Goal: Information Seeking & Learning: Learn about a topic

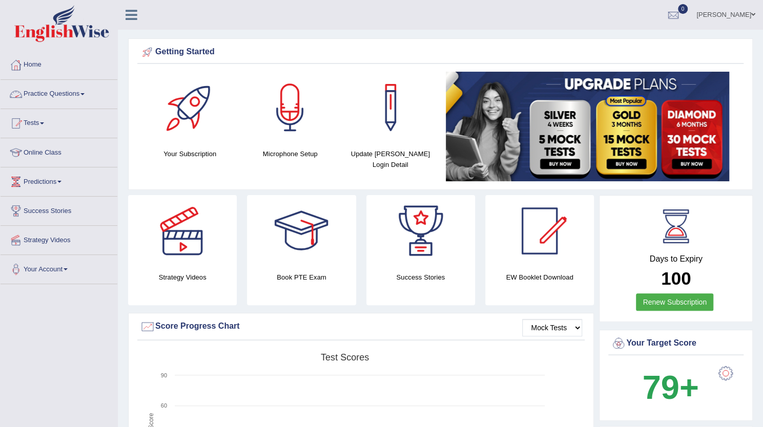
click at [84, 92] on link "Practice Questions" at bounding box center [59, 93] width 117 height 26
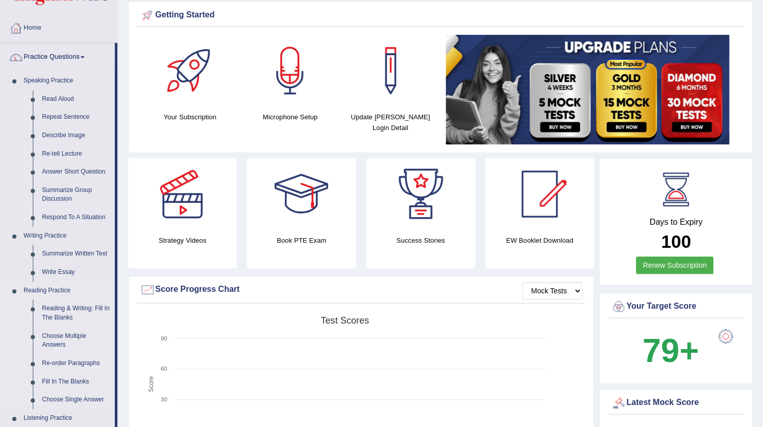
scroll to position [36, 0]
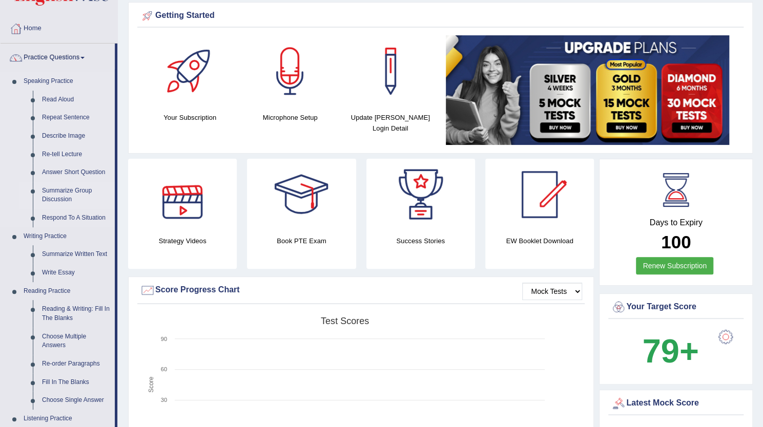
click at [67, 196] on link "Summarize Group Discussion" at bounding box center [75, 195] width 77 height 27
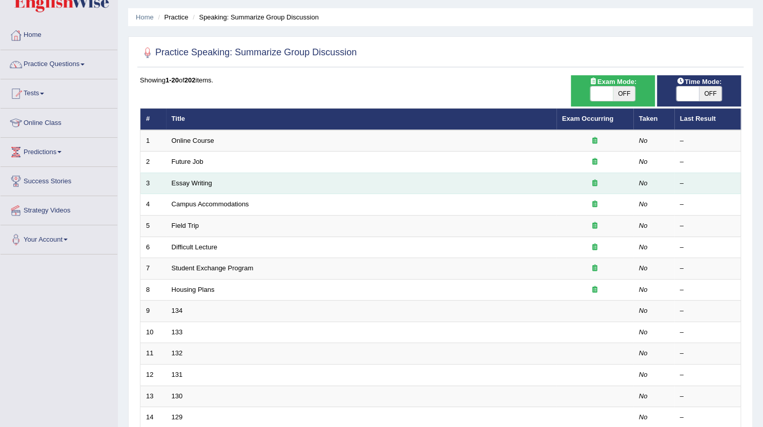
scroll to position [29, 0]
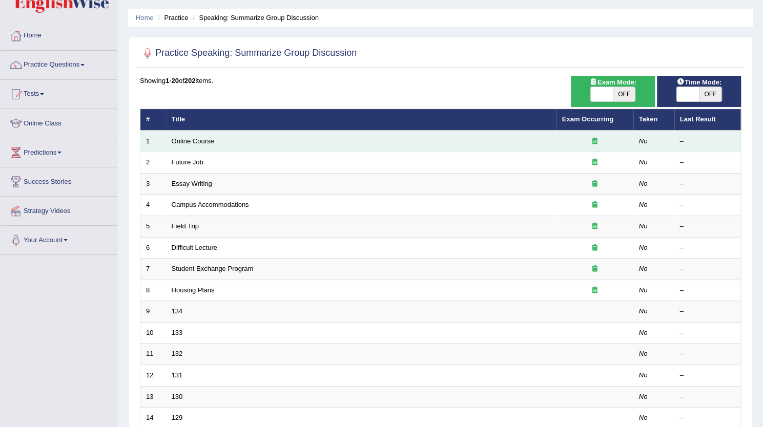
click at [274, 143] on td "Online Course" at bounding box center [361, 142] width 390 height 22
click at [179, 141] on link "Online Course" at bounding box center [193, 141] width 43 height 8
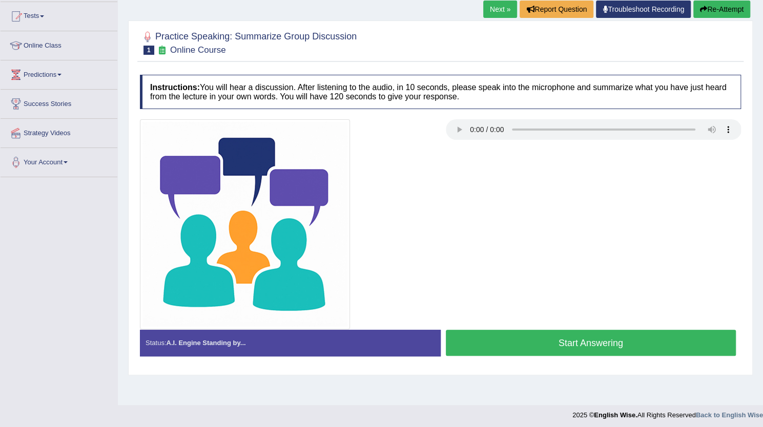
scroll to position [109, 0]
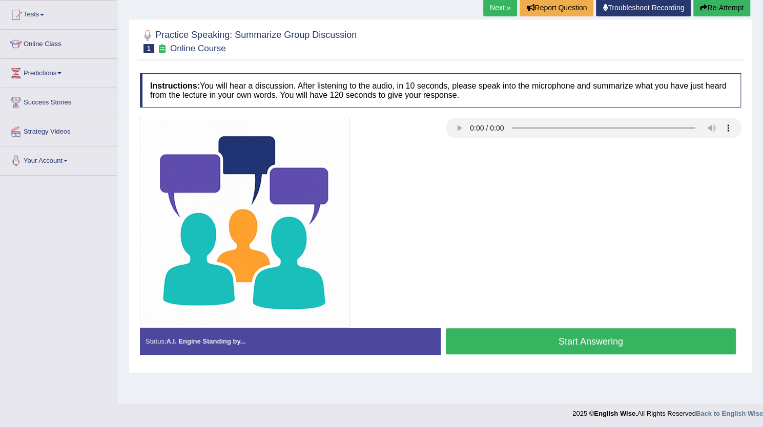
click at [479, 159] on div at bounding box center [440, 223] width 611 height 210
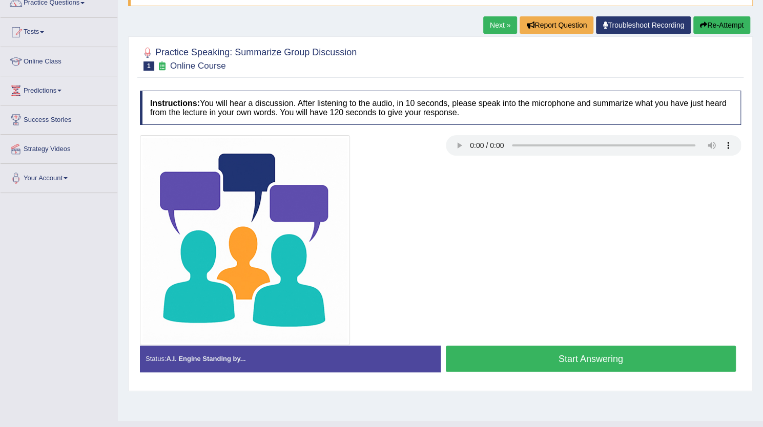
scroll to position [90, 0]
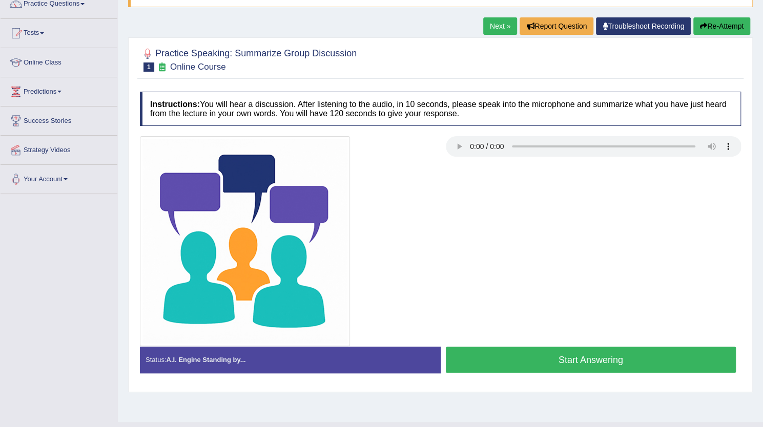
click at [419, 217] on div at bounding box center [288, 241] width 306 height 210
click at [509, 362] on button "Start Answering" at bounding box center [591, 360] width 291 height 26
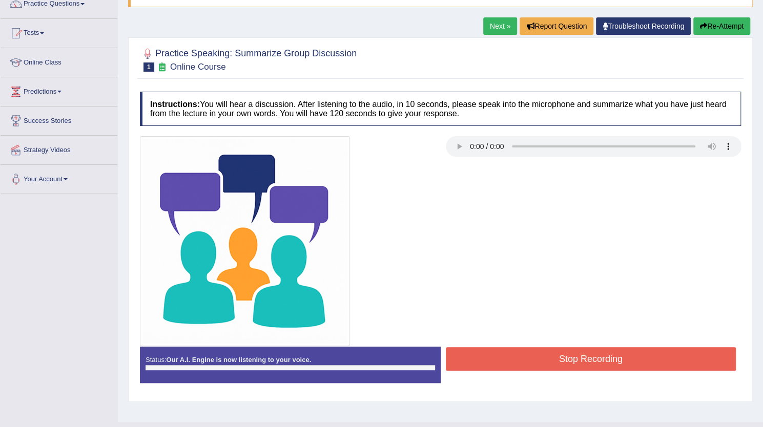
click at [509, 362] on button "Stop Recording" at bounding box center [591, 359] width 291 height 24
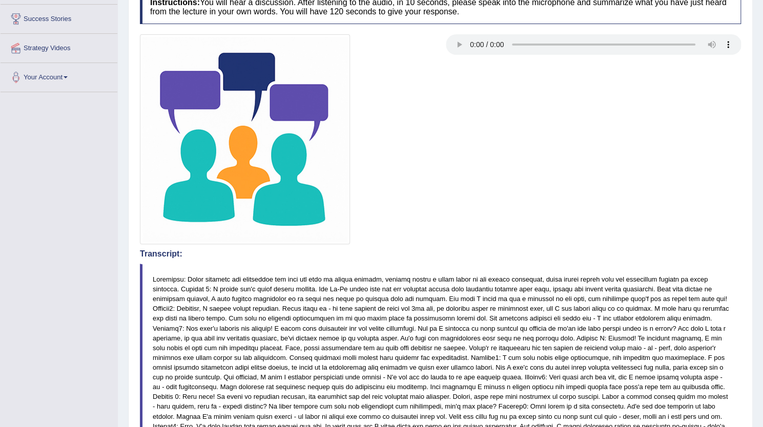
scroll to position [0, 0]
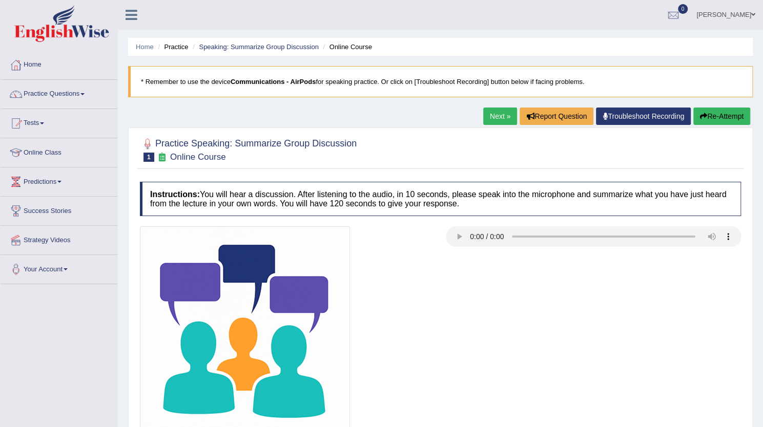
click at [720, 114] on button "Re-Attempt" at bounding box center [721, 116] width 57 height 17
click at [53, 95] on link "Practice Questions" at bounding box center [59, 93] width 117 height 26
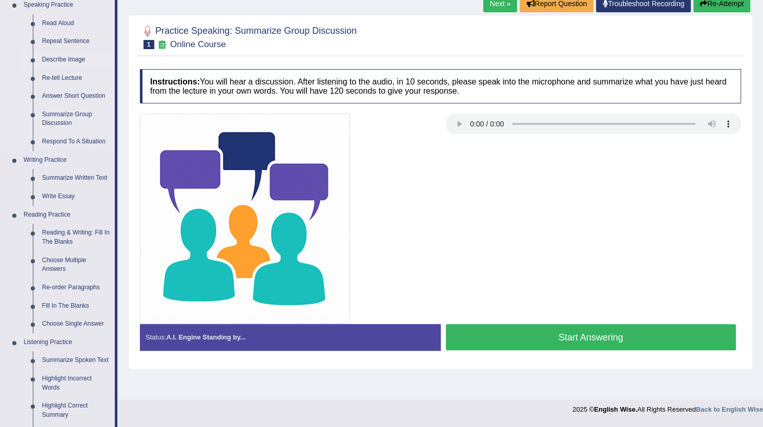
scroll to position [156, 0]
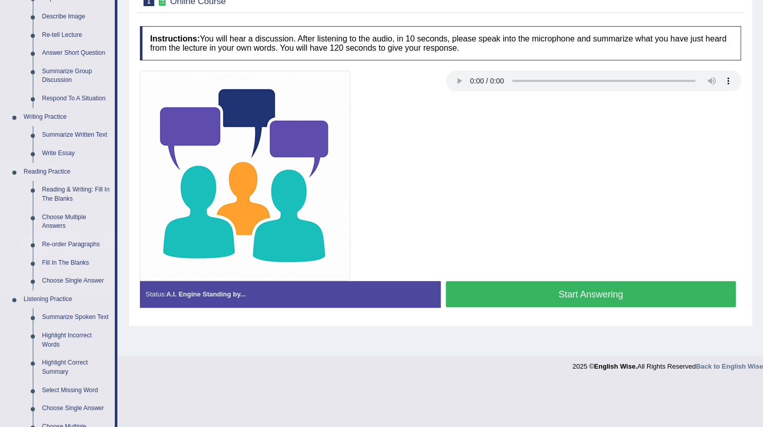
click at [79, 242] on link "Re-order Paragraphs" at bounding box center [75, 245] width 77 height 18
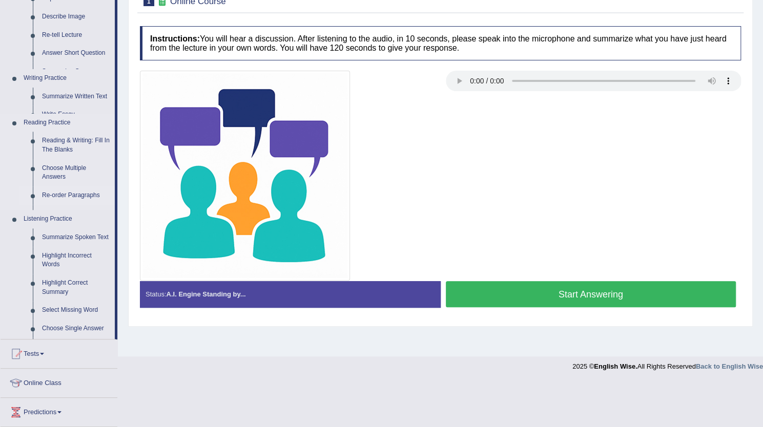
scroll to position [111, 0]
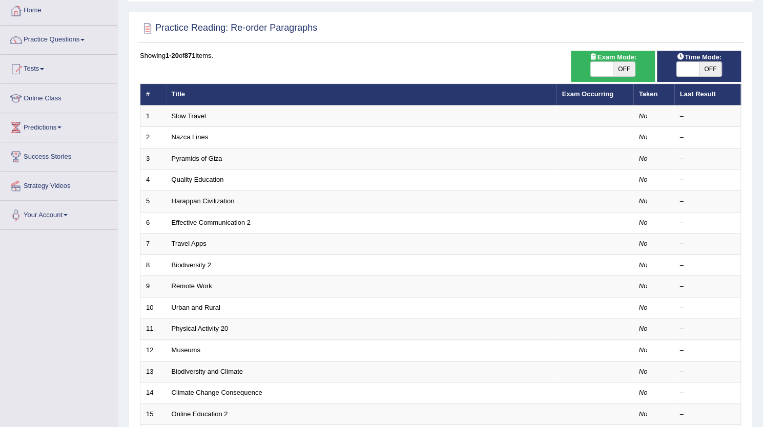
click at [625, 67] on span "OFF" at bounding box center [624, 69] width 23 height 14
checkbox input "true"
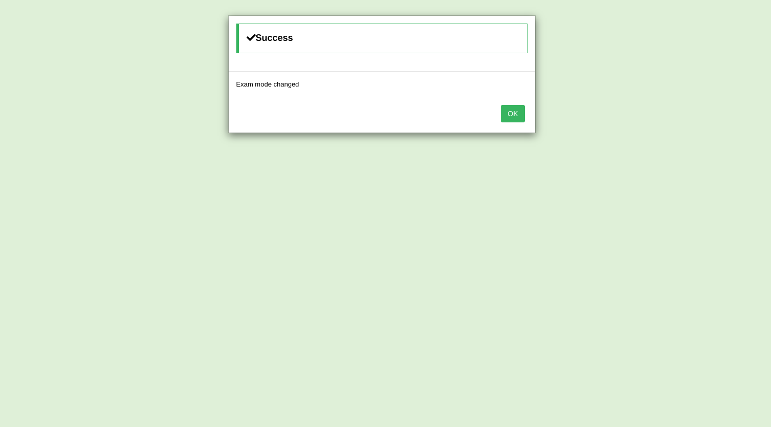
click at [509, 113] on button "OK" at bounding box center [513, 113] width 24 height 17
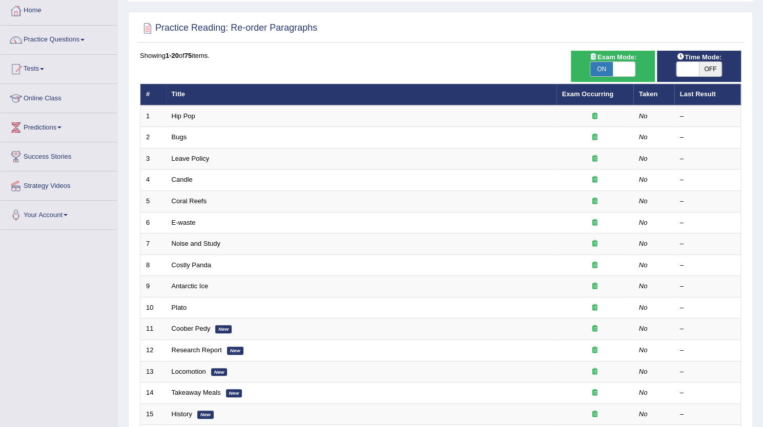
click at [710, 66] on span "OFF" at bounding box center [710, 69] width 23 height 14
checkbox input "true"
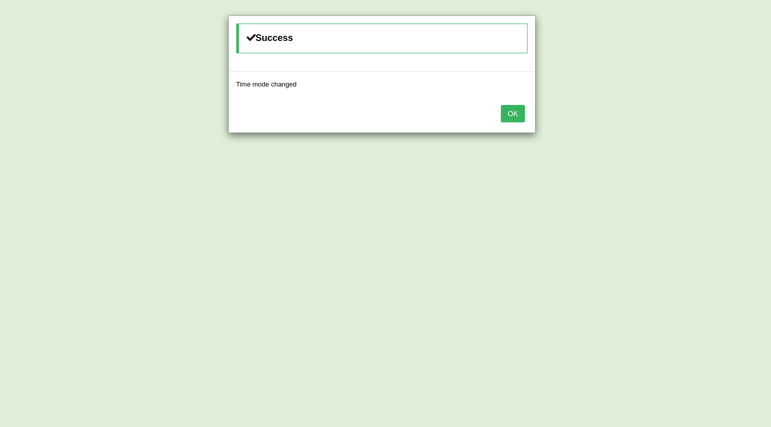
click at [518, 113] on button "OK" at bounding box center [513, 113] width 24 height 17
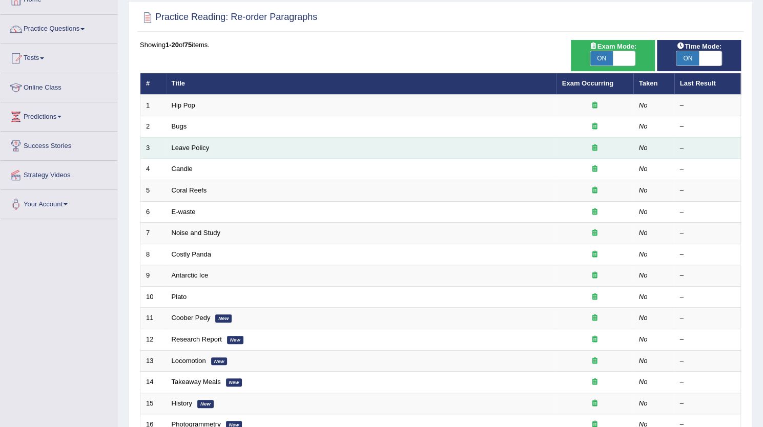
scroll to position [66, 0]
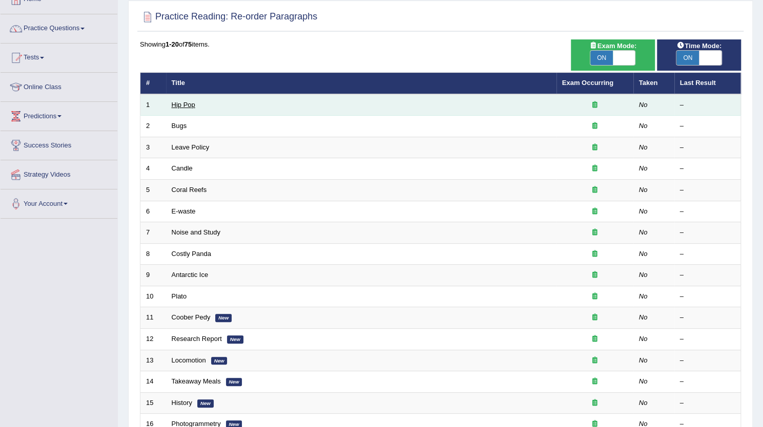
click at [178, 101] on link "Hip Pop" at bounding box center [184, 105] width 24 height 8
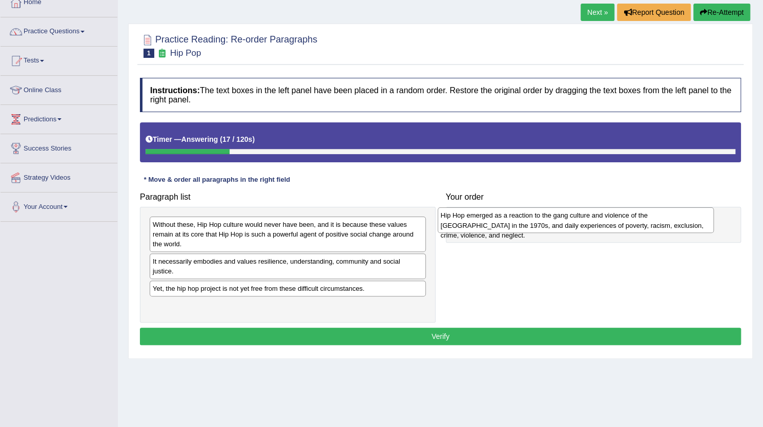
drag, startPoint x: 261, startPoint y: 228, endPoint x: 552, endPoint y: 218, distance: 291.3
click at [552, 218] on div "Hip Hop emerged as a reaction to the gang culture and violence of the South Bro…" at bounding box center [576, 221] width 276 height 26
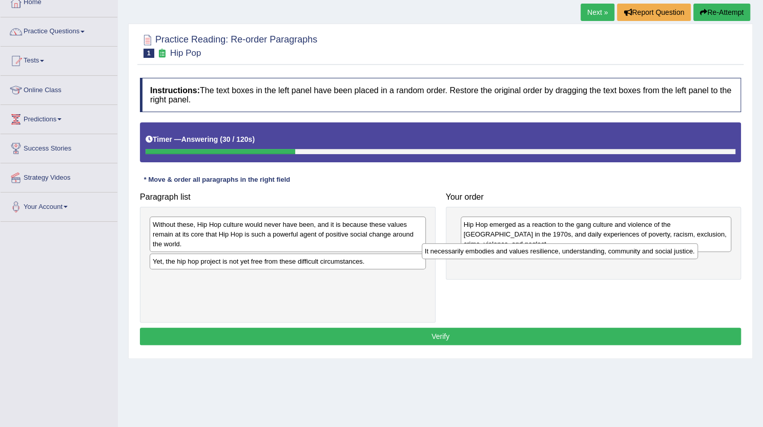
drag, startPoint x: 313, startPoint y: 263, endPoint x: 586, endPoint y: 253, distance: 273.3
click at [586, 253] on div "It necessarily embodies and values resilience, understanding, community and soc…" at bounding box center [560, 250] width 276 height 15
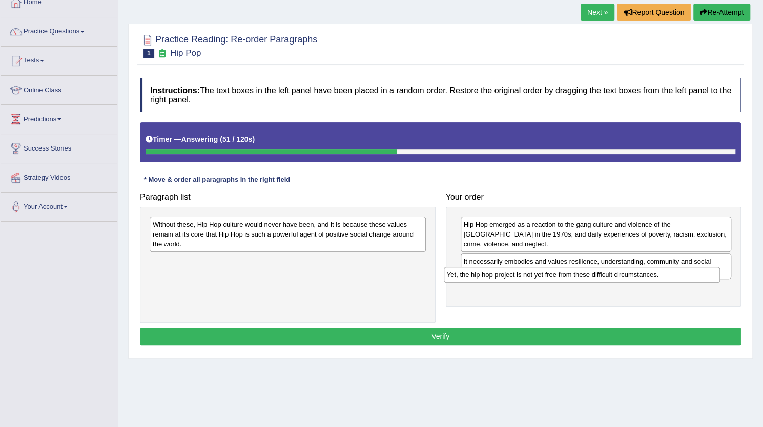
drag, startPoint x: 350, startPoint y: 262, endPoint x: 644, endPoint y: 276, distance: 294.5
click at [644, 276] on div "Yet, the hip hop project is not yet free from these difficult circumstances." at bounding box center [582, 274] width 276 height 15
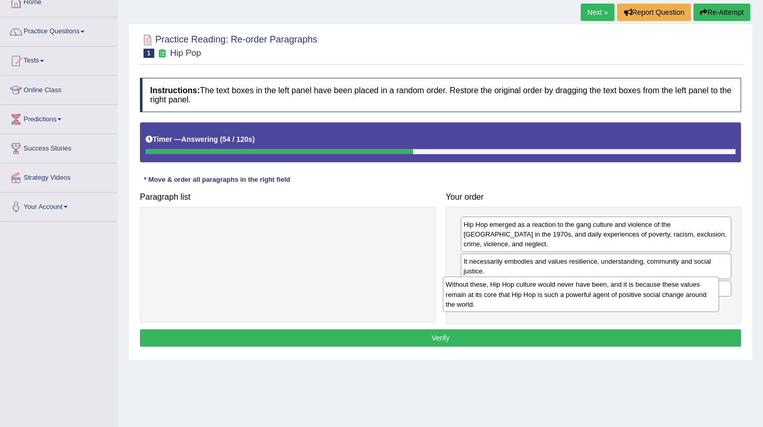
drag, startPoint x: 354, startPoint y: 242, endPoint x: 647, endPoint y: 303, distance: 299.3
click at [647, 303] on div "Without these, Hip Hop culture would never have been, and it is because these v…" at bounding box center [581, 294] width 276 height 35
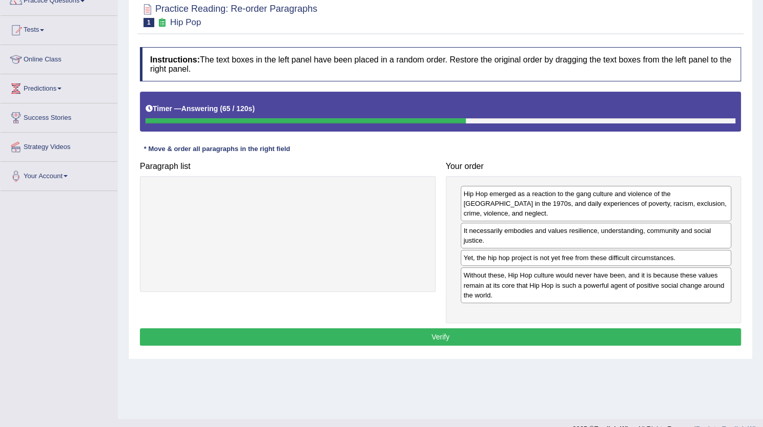
scroll to position [111, 0]
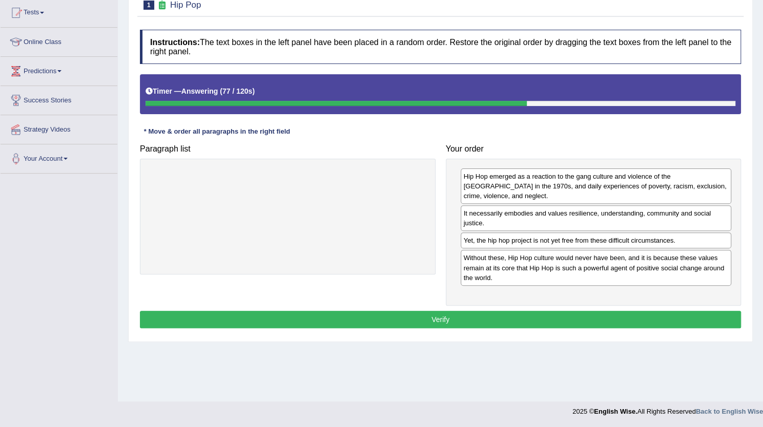
click at [451, 311] on button "Verify" at bounding box center [440, 319] width 601 height 17
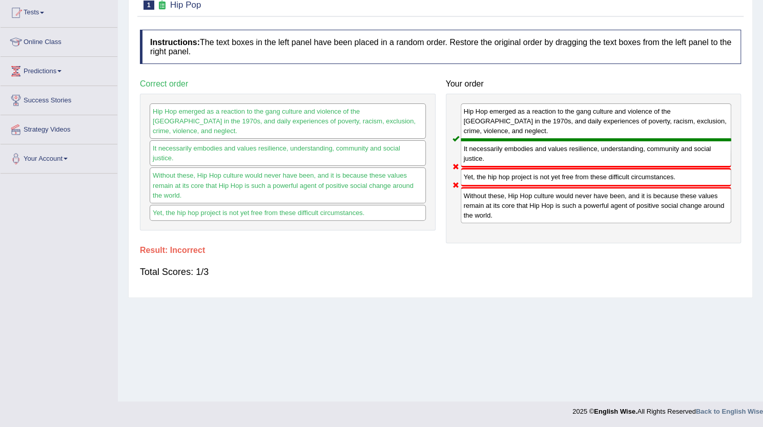
scroll to position [0, 0]
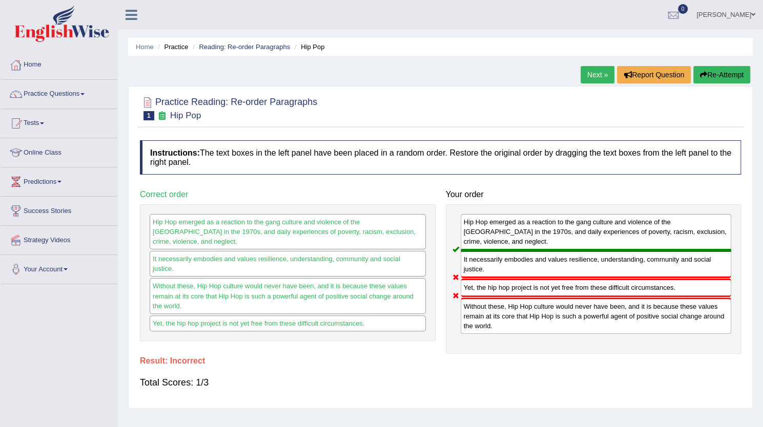
click at [602, 71] on link "Next »" at bounding box center [598, 74] width 34 height 17
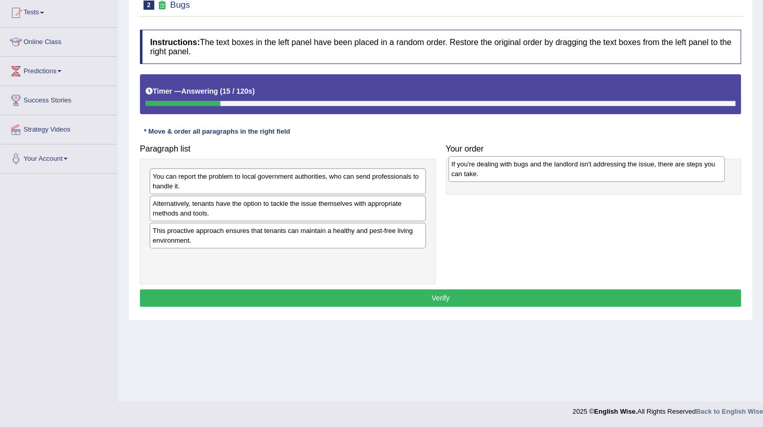
drag, startPoint x: 273, startPoint y: 209, endPoint x: 571, endPoint y: 170, distance: 301.3
click at [571, 170] on div "If you're dealing with bugs and the landlord isn't addressing the issue, there …" at bounding box center [586, 169] width 276 height 26
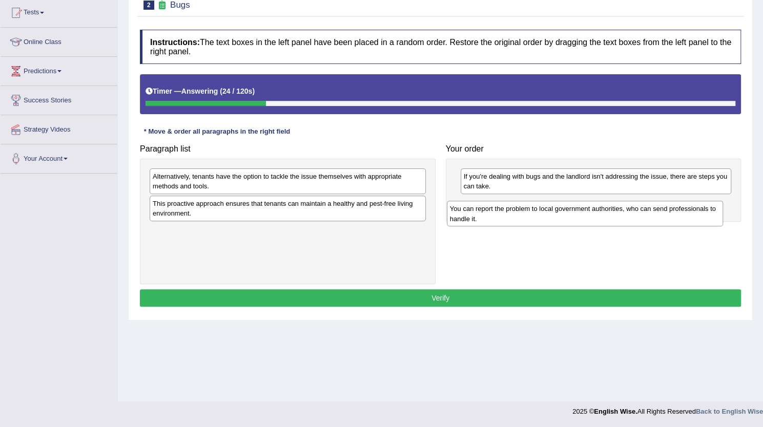
drag, startPoint x: 343, startPoint y: 178, endPoint x: 641, endPoint y: 211, distance: 299.0
click at [641, 211] on div "You can report the problem to local government authorities, who can send profes…" at bounding box center [585, 214] width 276 height 26
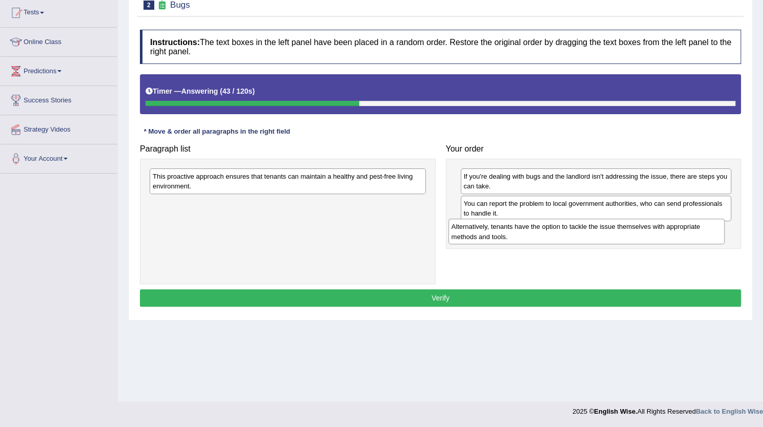
drag, startPoint x: 353, startPoint y: 177, endPoint x: 651, endPoint y: 228, distance: 303.0
click at [651, 228] on div "Alternatively, tenants have the option to tackle the issue themselves with appr…" at bounding box center [586, 232] width 276 height 26
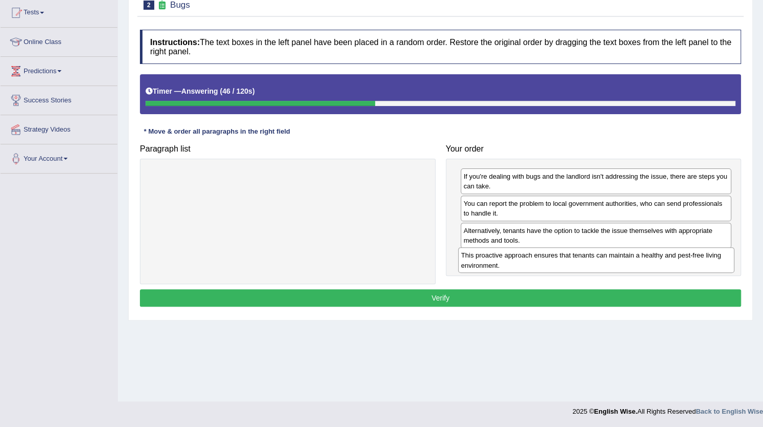
drag, startPoint x: 367, startPoint y: 179, endPoint x: 675, endPoint y: 259, distance: 318.6
click at [675, 259] on div "This proactive approach ensures that tenants can maintain a healthy and pest-fr…" at bounding box center [596, 261] width 276 height 26
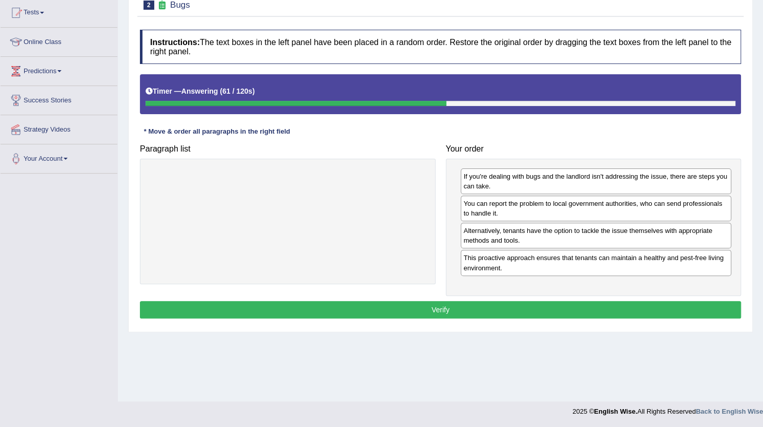
click at [444, 304] on button "Verify" at bounding box center [440, 309] width 601 height 17
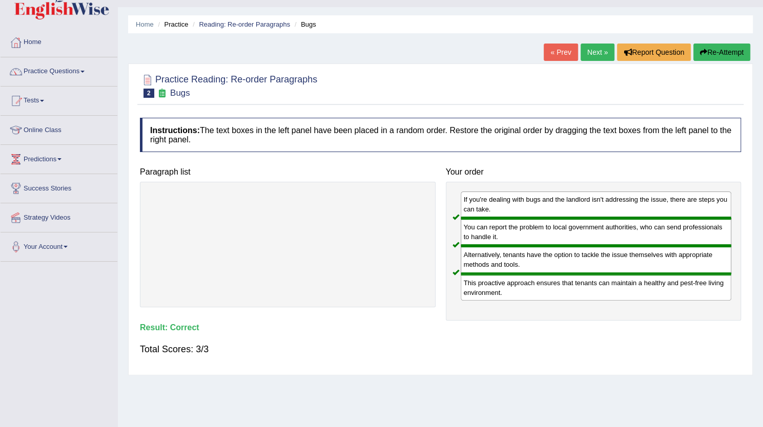
scroll to position [22, 0]
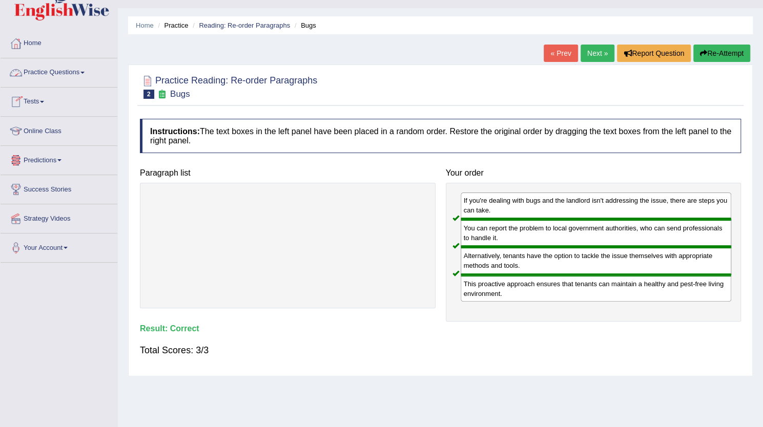
click at [38, 96] on link "Tests" at bounding box center [59, 101] width 117 height 26
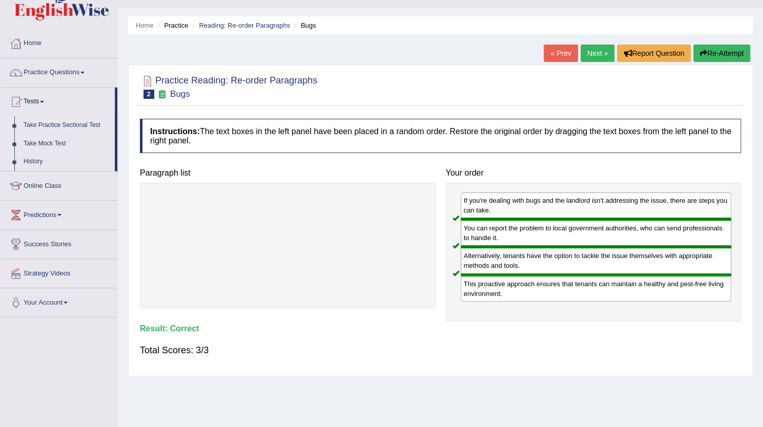
click at [67, 127] on link "Take Practice Sectional Test" at bounding box center [67, 125] width 96 height 18
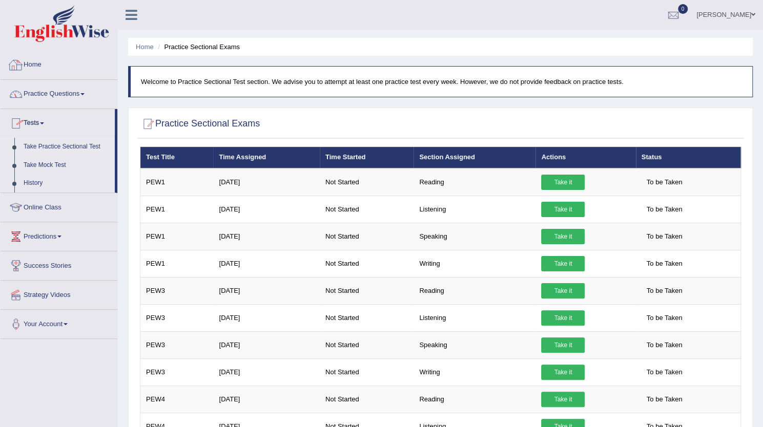
click at [33, 63] on link "Home" at bounding box center [59, 64] width 117 height 26
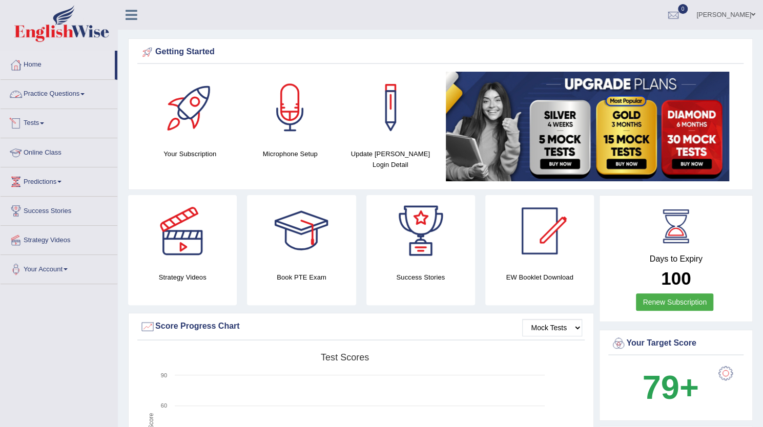
click at [68, 96] on link "Practice Questions" at bounding box center [59, 93] width 117 height 26
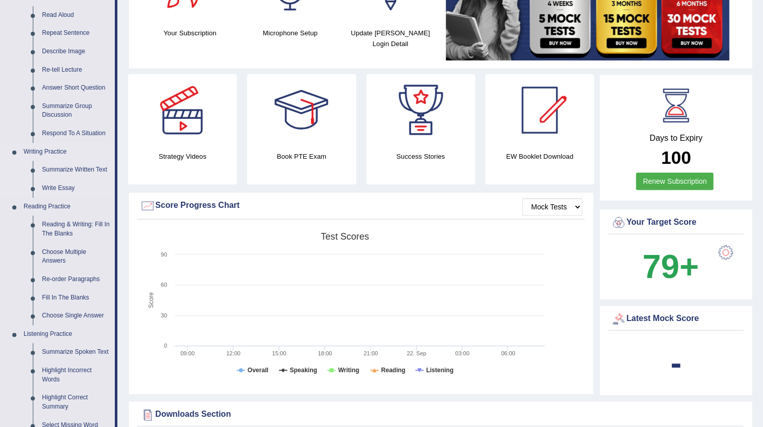
scroll to position [129, 0]
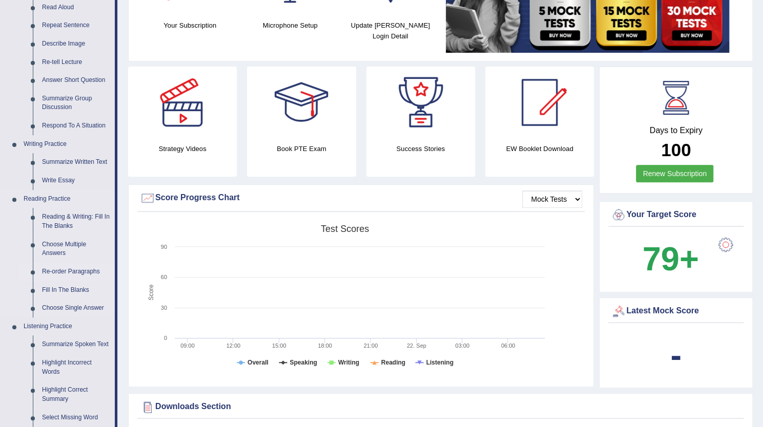
click at [58, 269] on link "Re-order Paragraphs" at bounding box center [75, 272] width 77 height 18
